Goal: Browse casually

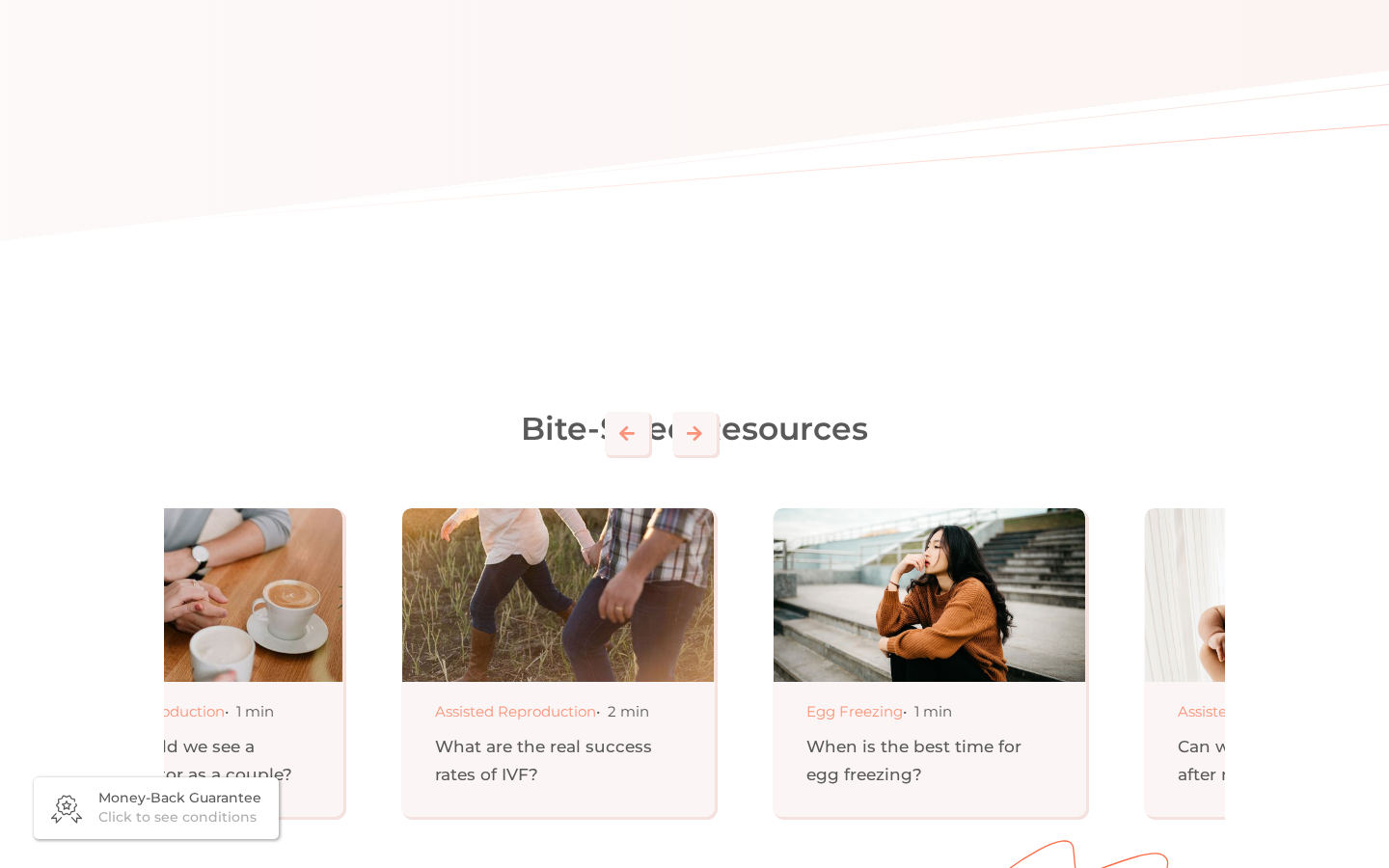
scroll to position [0, 505]
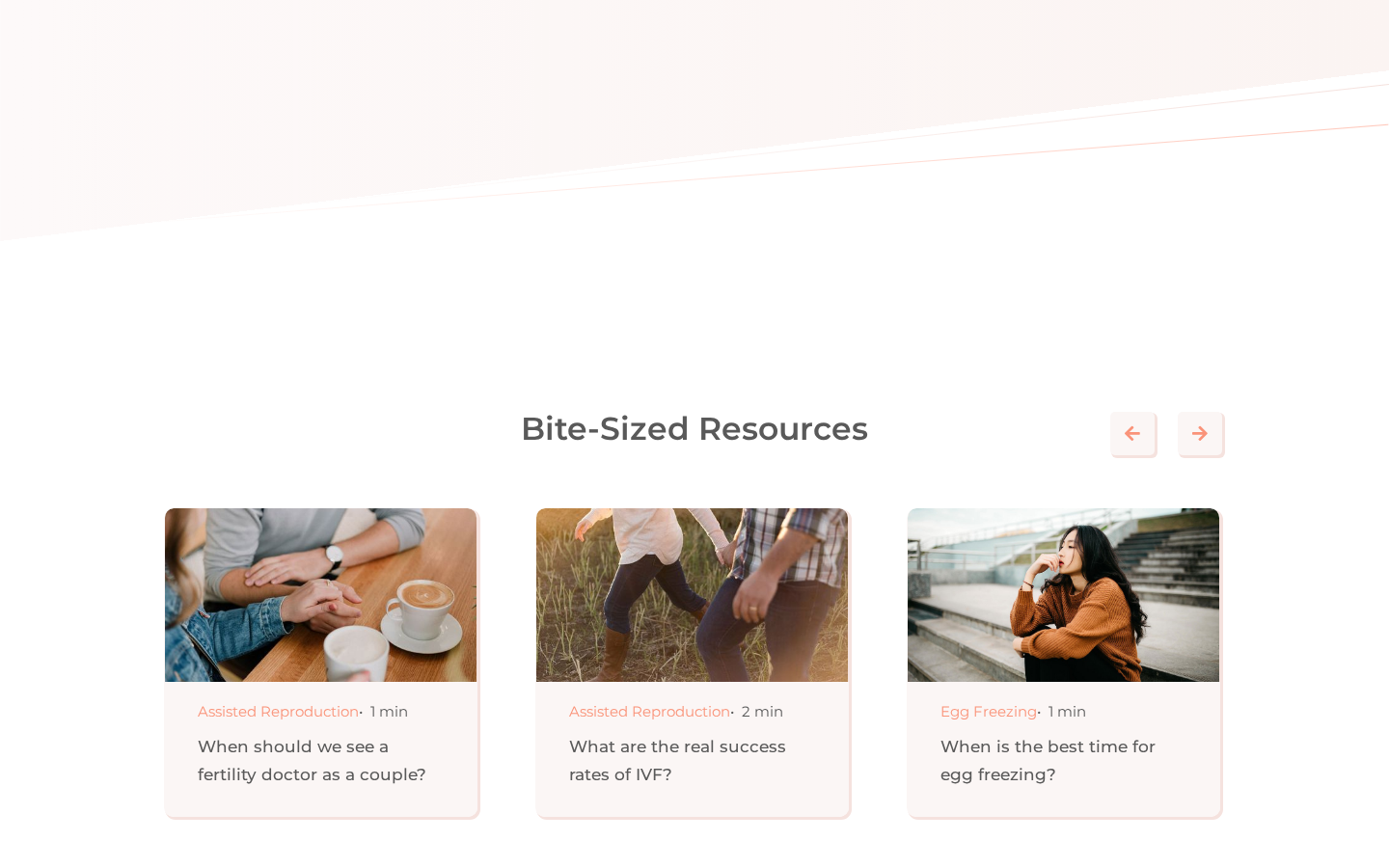
scroll to position [0, 164]
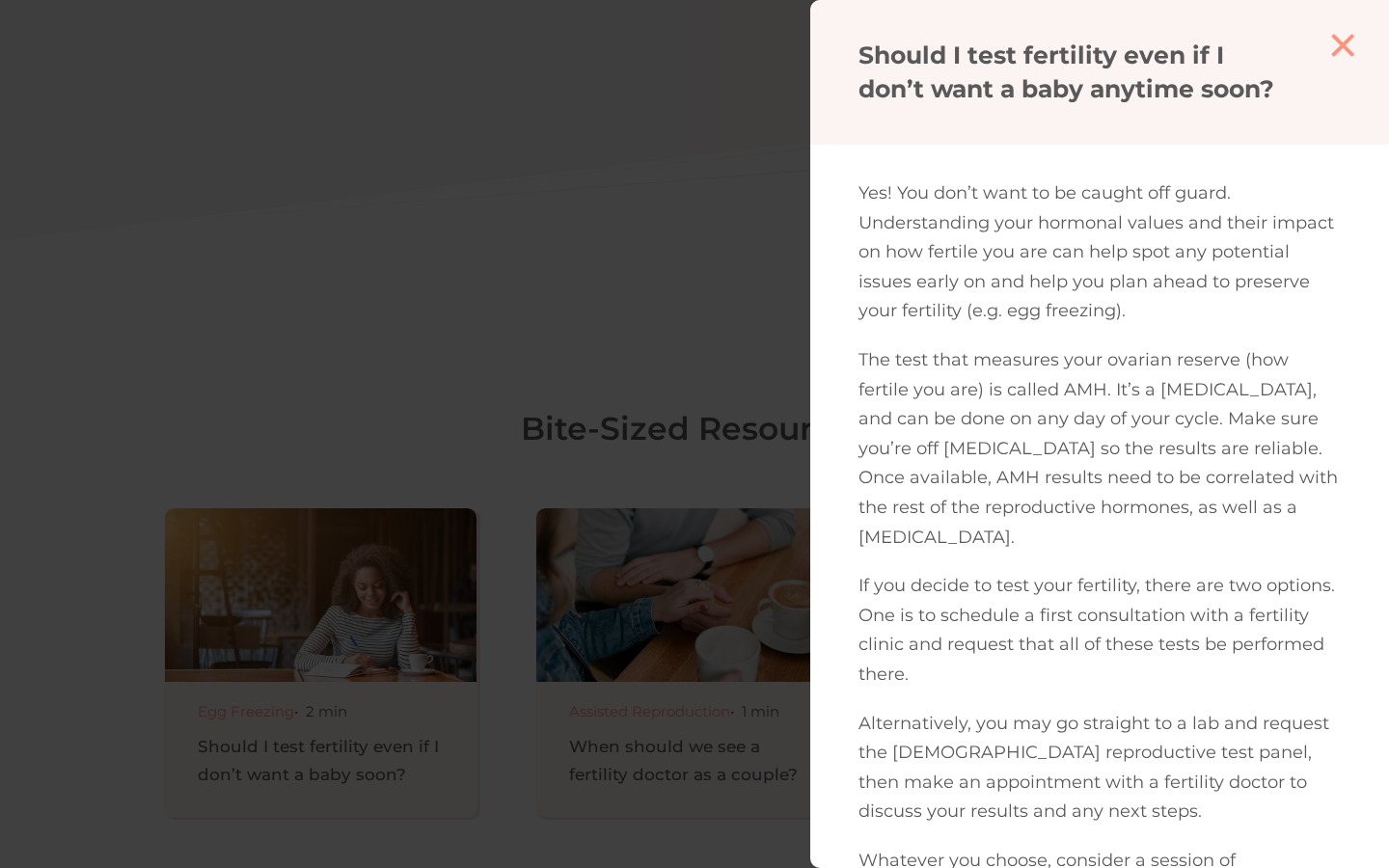
scroll to position [0, 164]
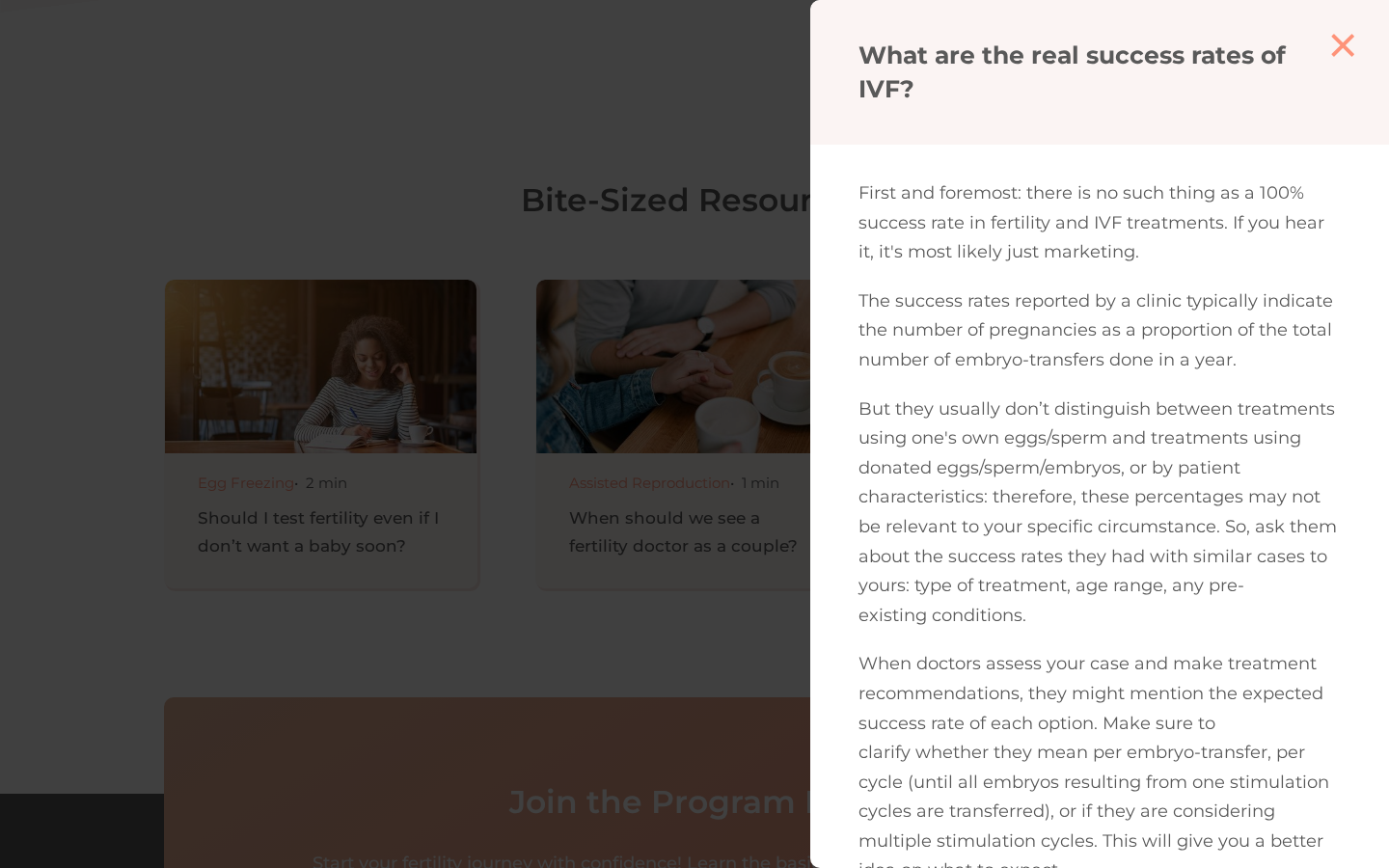
scroll to position [0, 164]
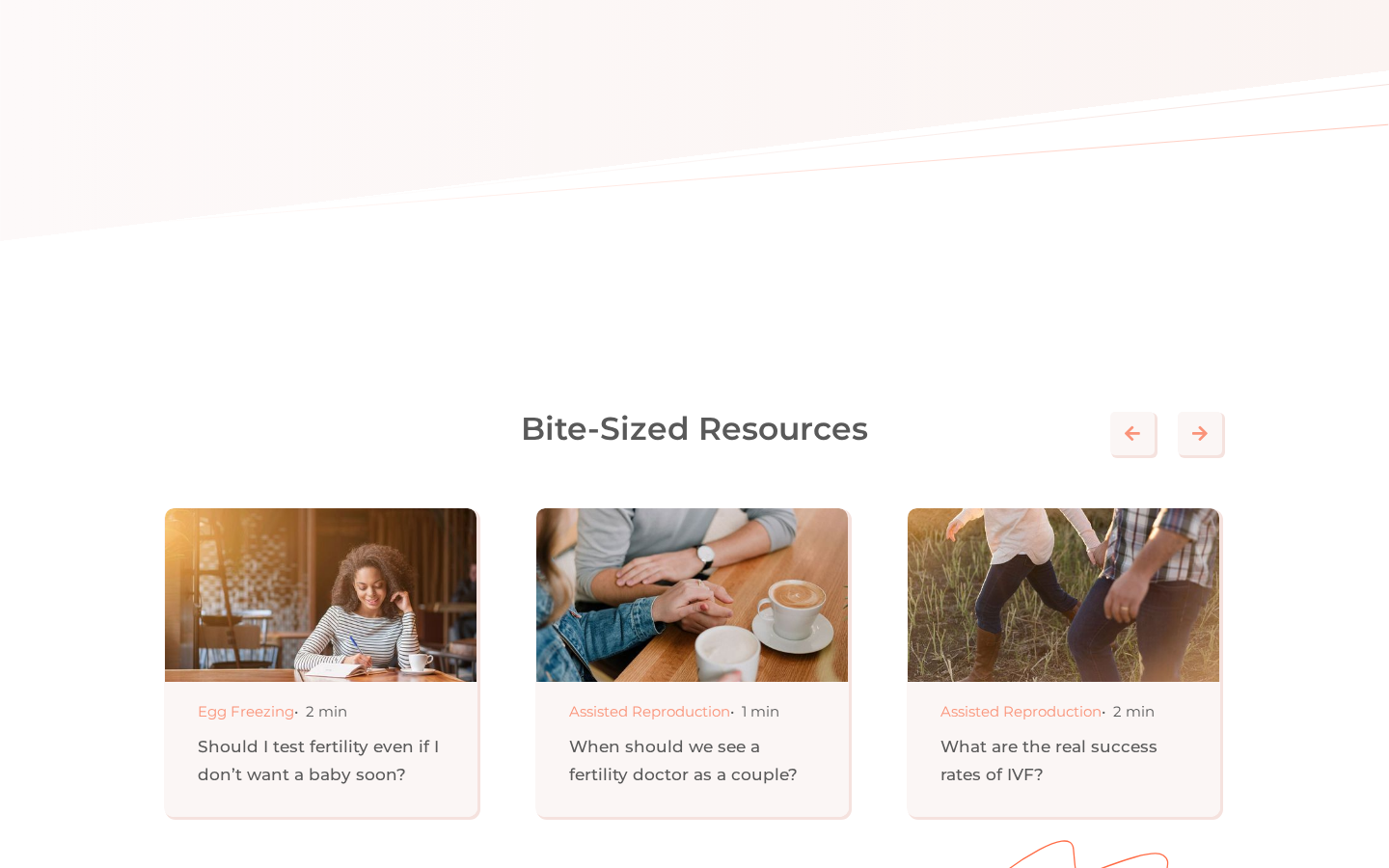
scroll to position [0, 164]
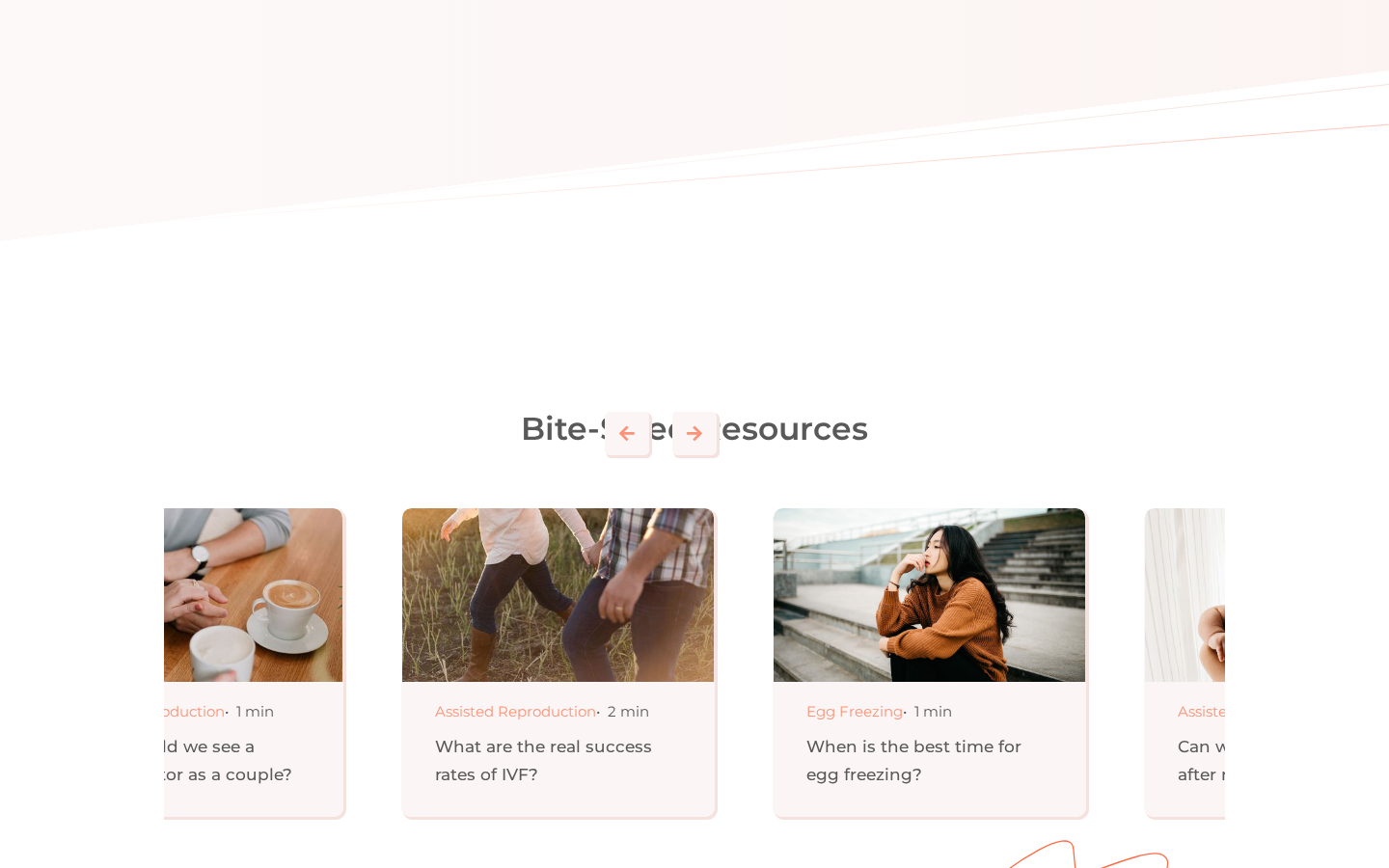
scroll to position [0, 505]
